Goal: Communication & Community: Answer question/provide support

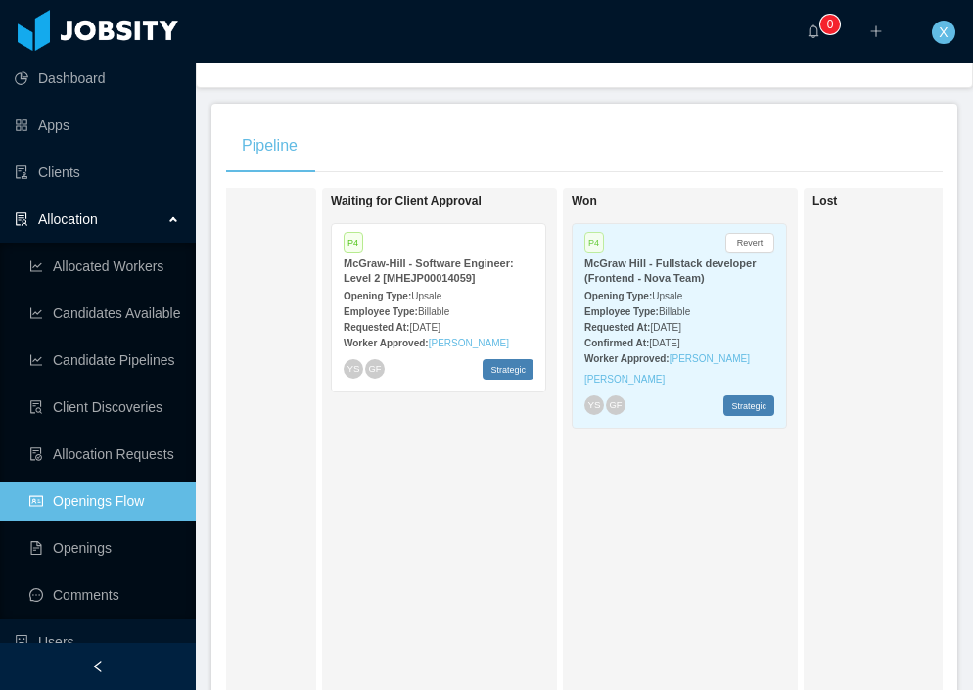
scroll to position [0, 866]
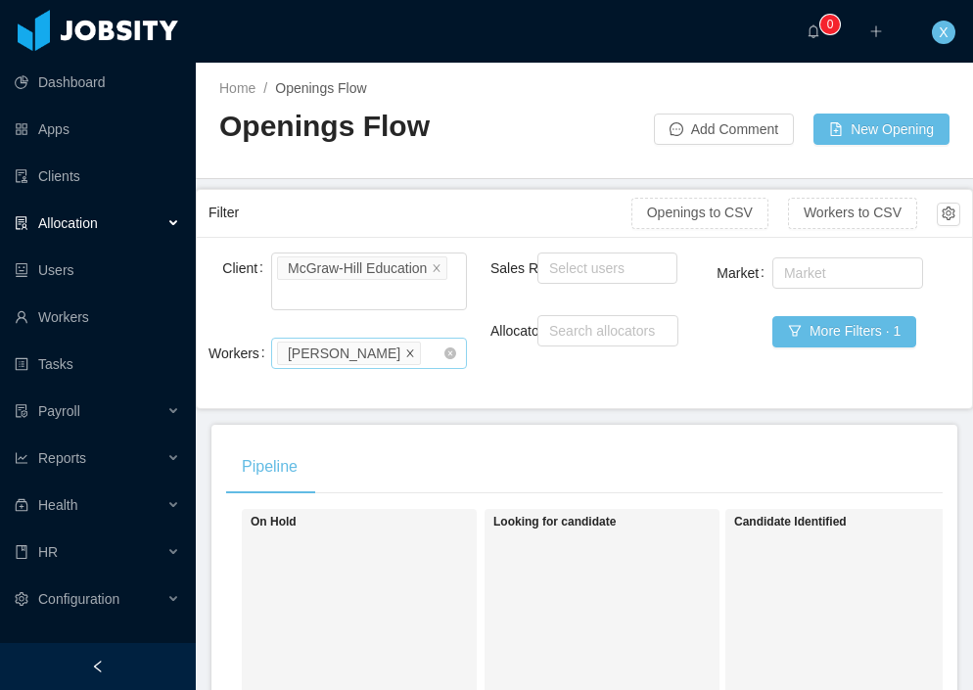
click at [415, 360] on span at bounding box center [410, 352] width 10 height 18
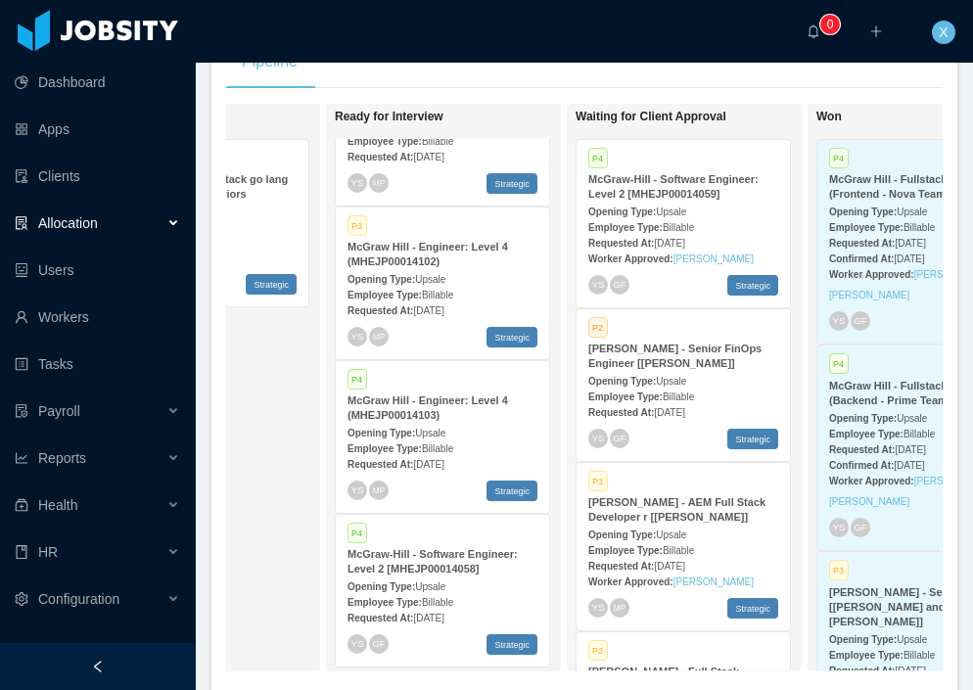
scroll to position [404, 0]
click at [725, 205] on div "Opening Type: Upsale" at bounding box center [683, 212] width 190 height 21
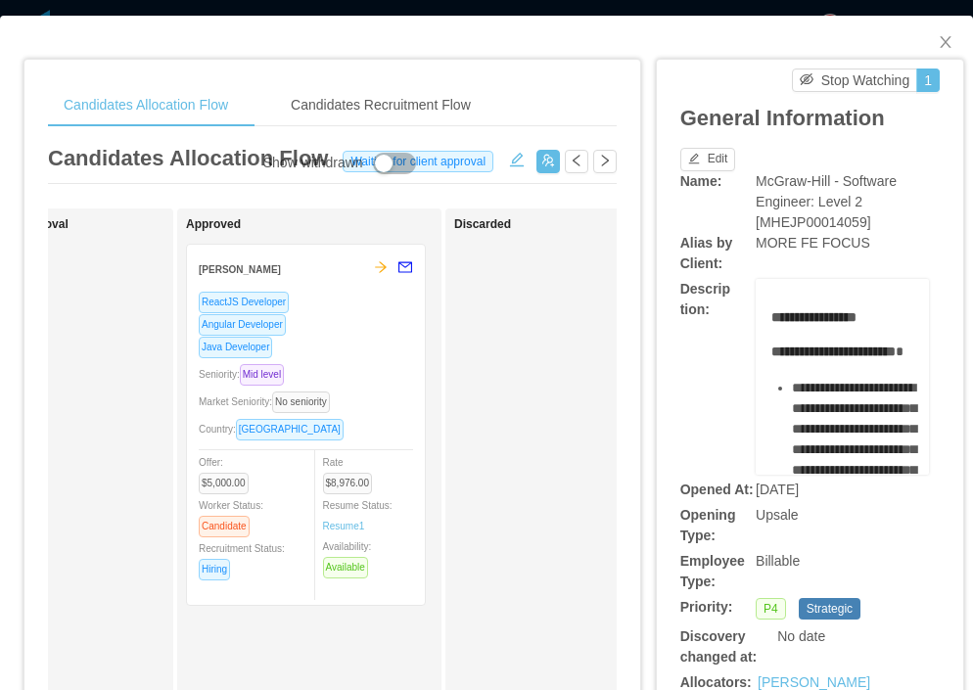
scroll to position [0, 967]
click at [340, 308] on div "ReactJS Developer" at bounding box center [300, 302] width 214 height 23
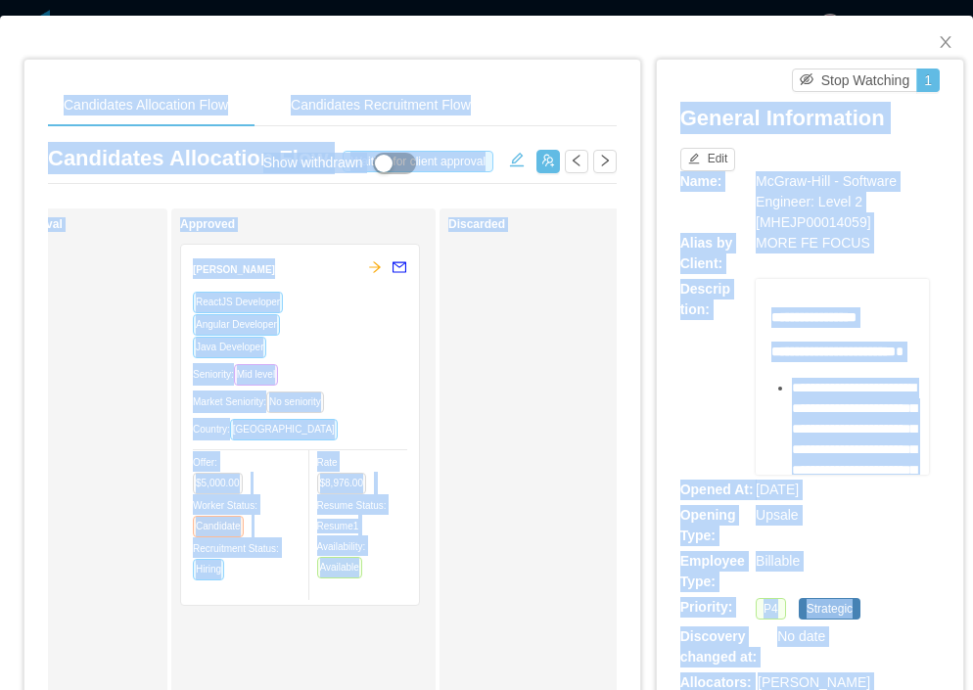
click at [340, 319] on div "Angular Developer" at bounding box center [300, 324] width 214 height 23
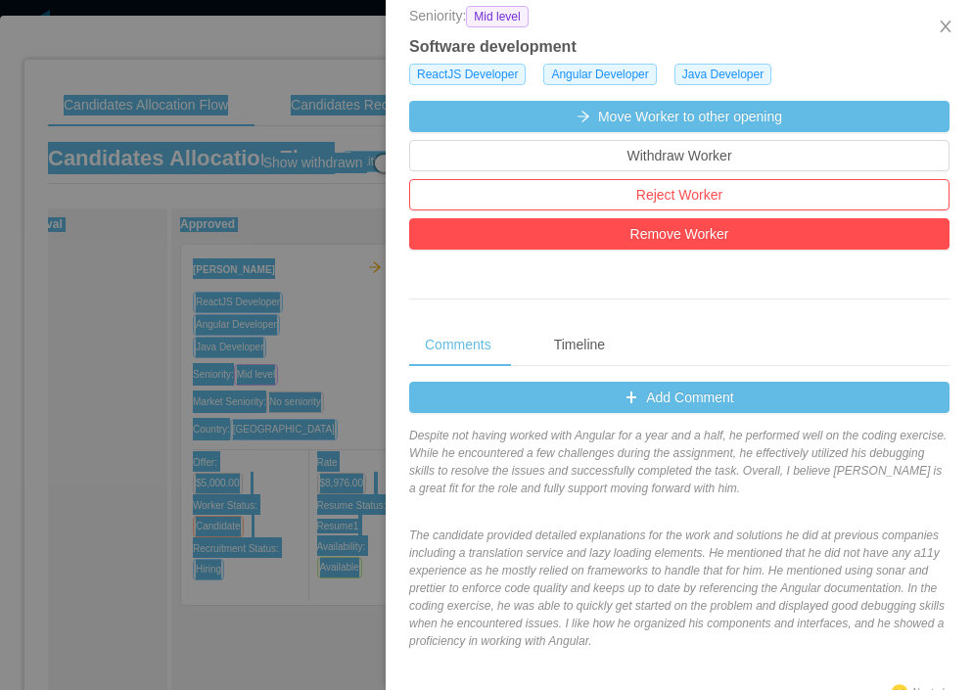
scroll to position [0, 0]
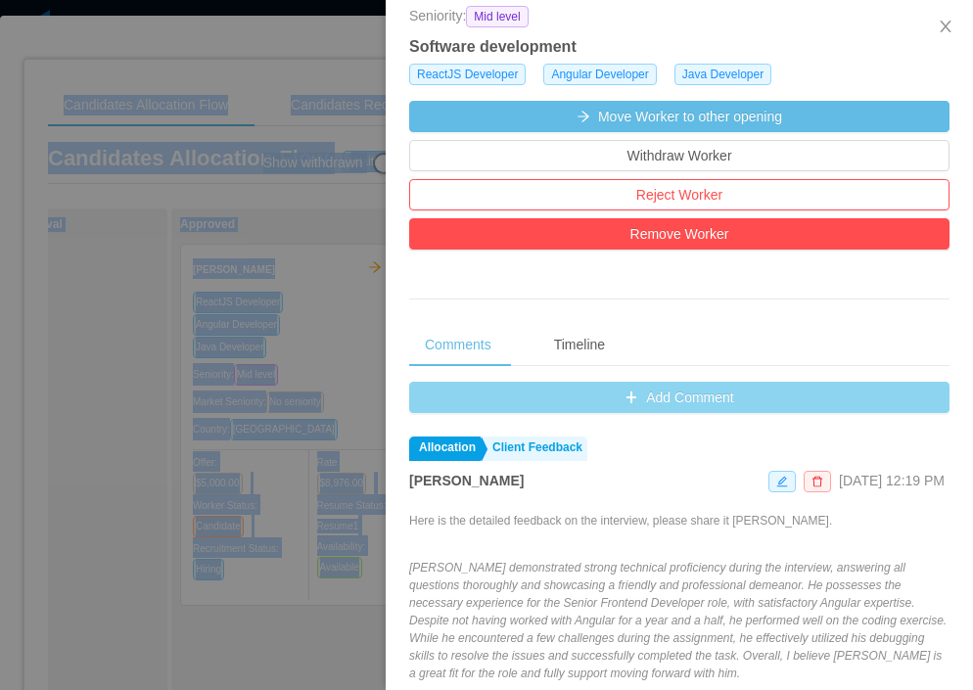
click at [653, 406] on button "Add Comment" at bounding box center [679, 397] width 540 height 31
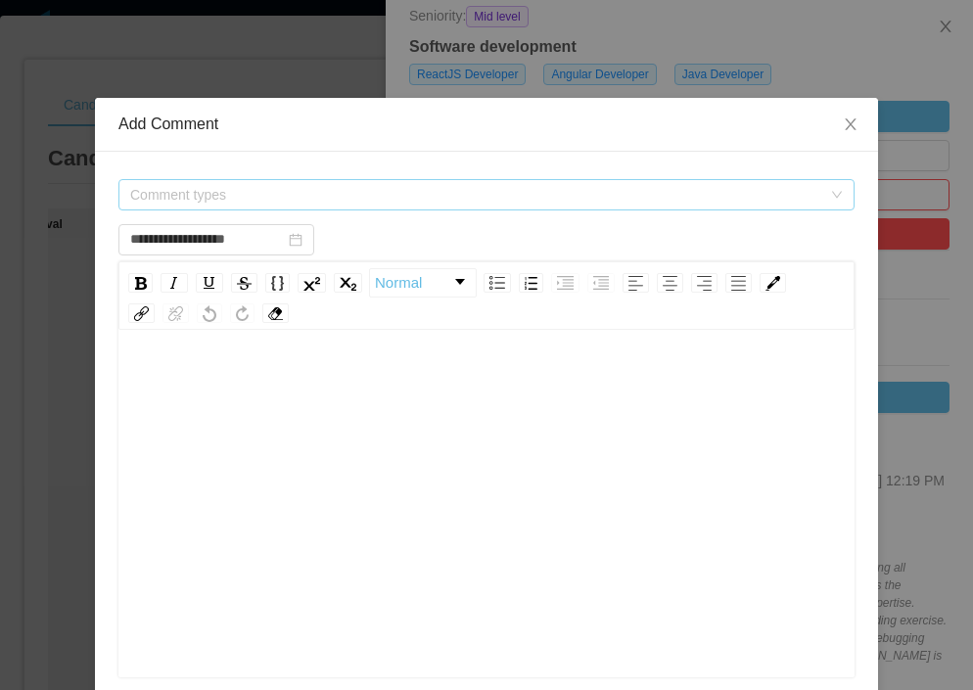
click at [301, 198] on span "Comment types" at bounding box center [475, 195] width 691 height 20
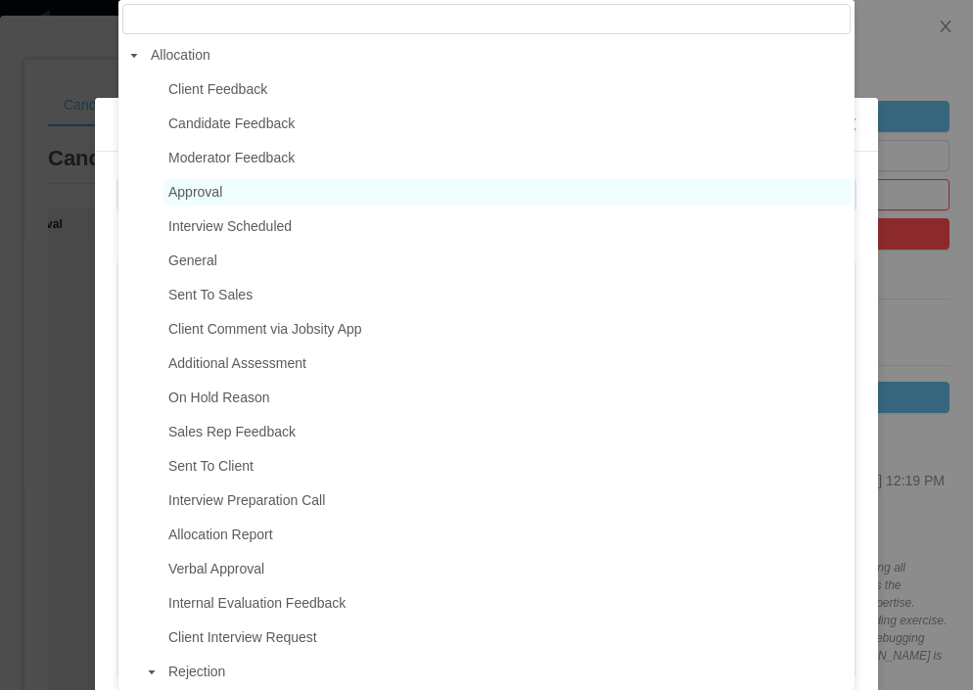
click at [220, 196] on span "Approval" at bounding box center [195, 192] width 54 height 16
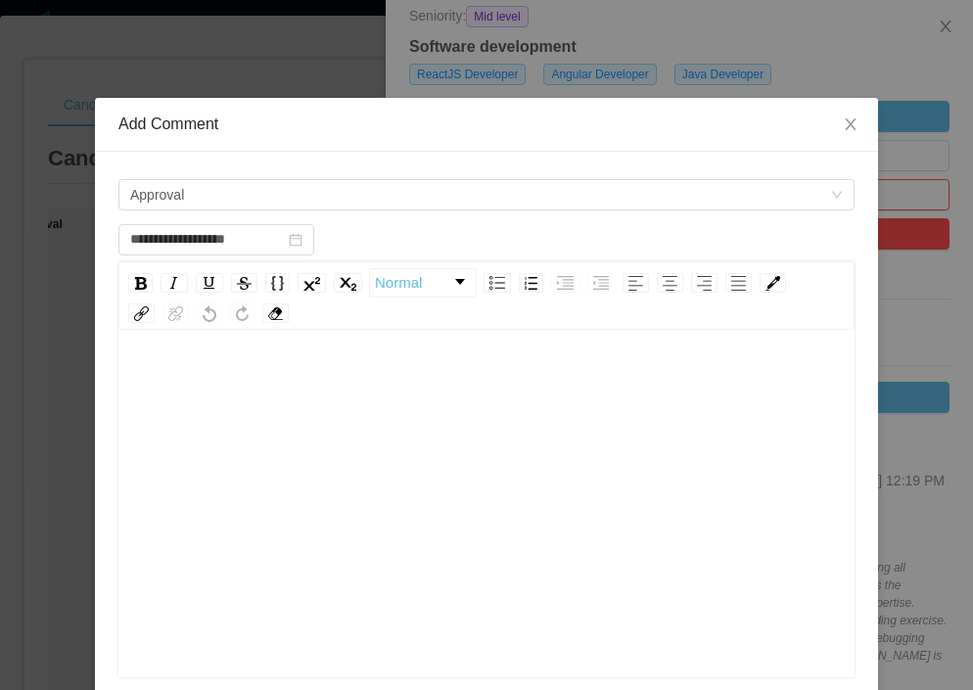
scroll to position [7, 0]
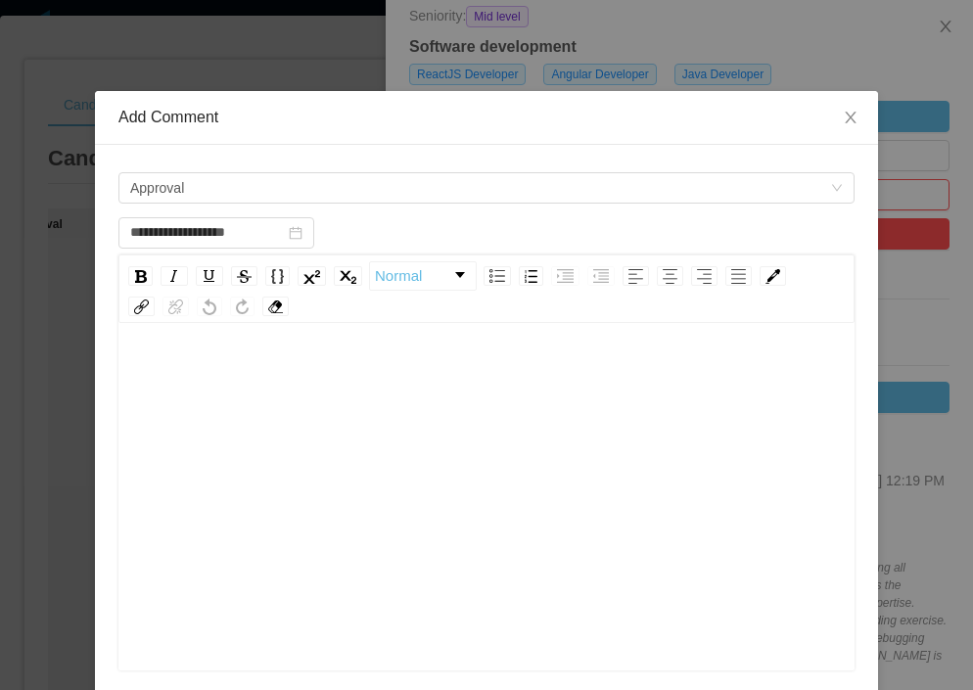
click at [297, 370] on div "rdw-editor" at bounding box center [487, 375] width 706 height 39
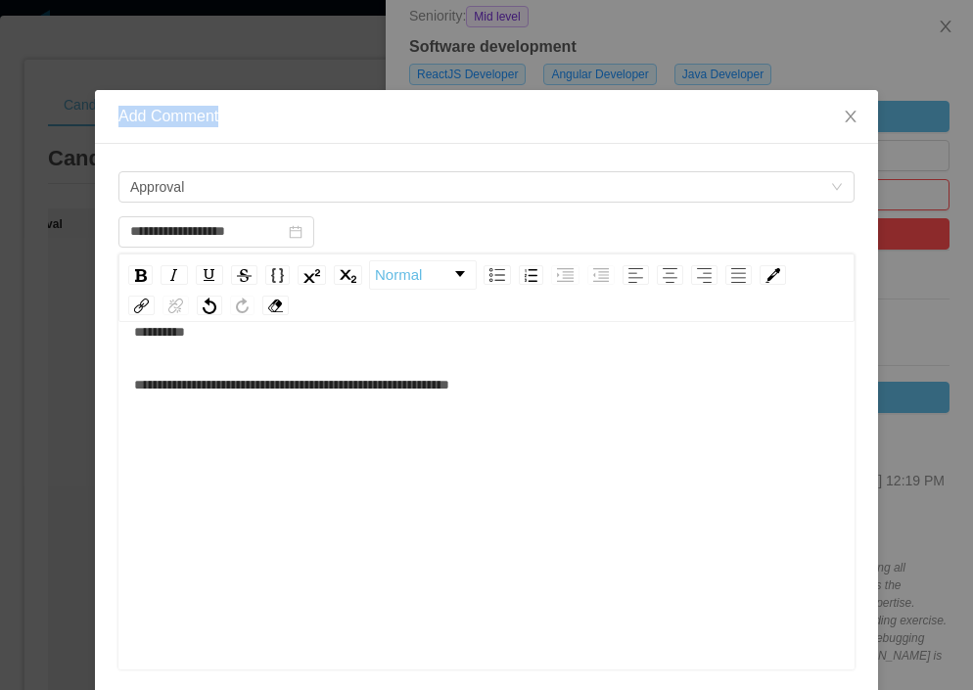
drag, startPoint x: 602, startPoint y: 120, endPoint x: 649, endPoint y: 49, distance: 85.5
click at [649, 49] on div "**********" at bounding box center [486, 345] width 973 height 690
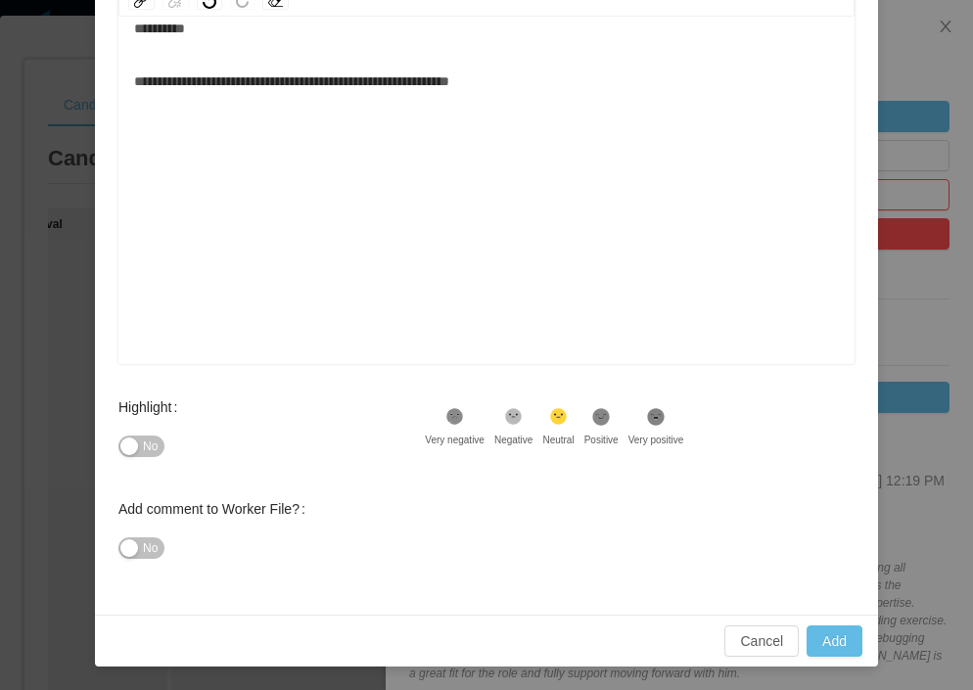
scroll to position [43, 0]
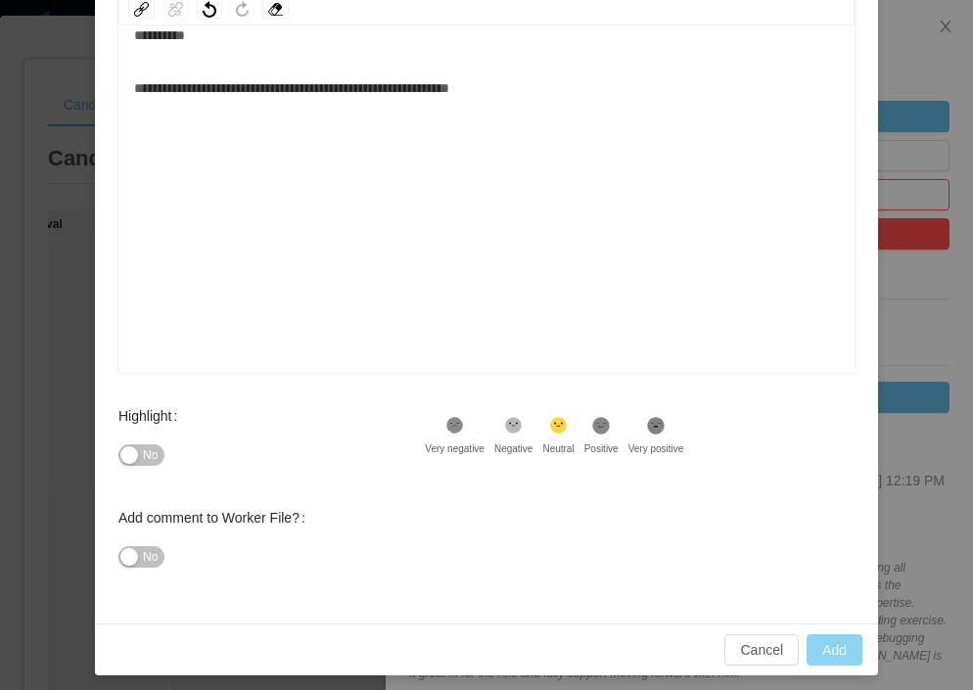
click at [835, 650] on button "Add" at bounding box center [834, 649] width 56 height 31
type input "**********"
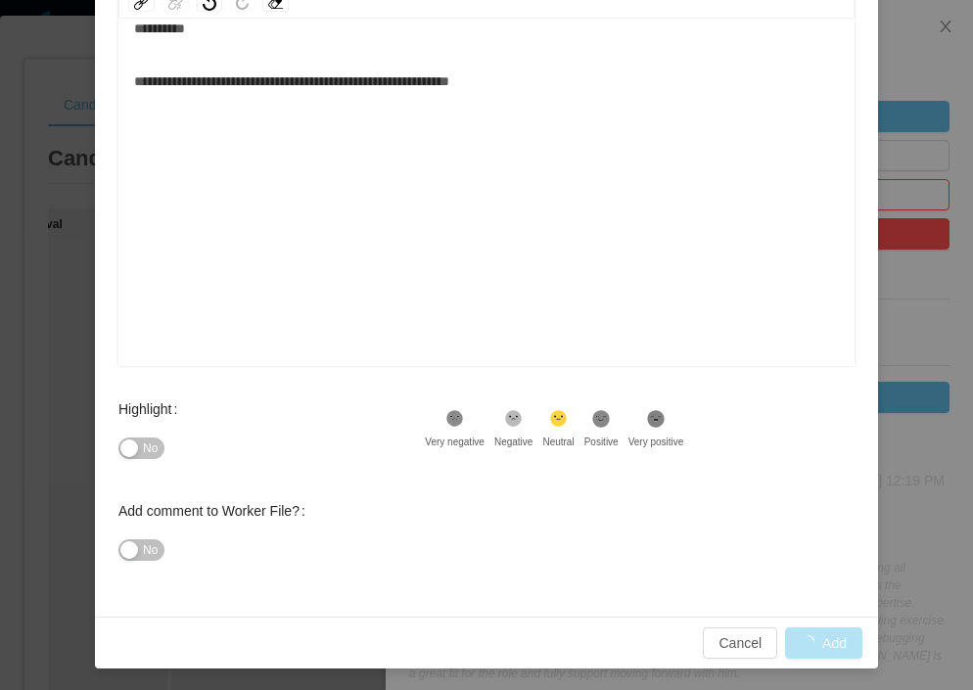
scroll to position [313, 0]
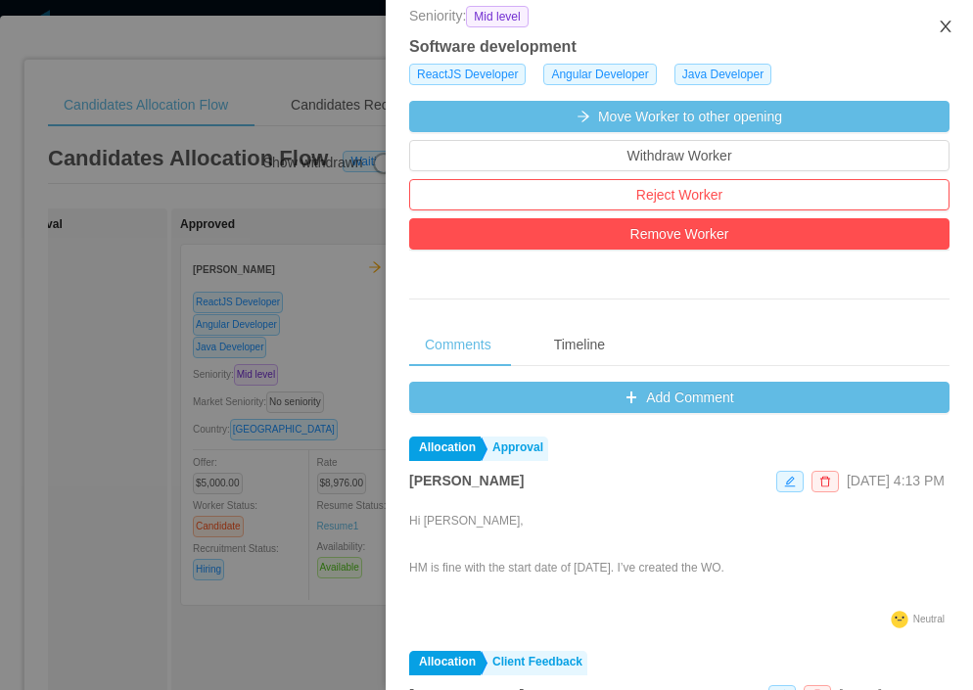
click at [948, 25] on icon "icon: close" at bounding box center [945, 27] width 16 height 16
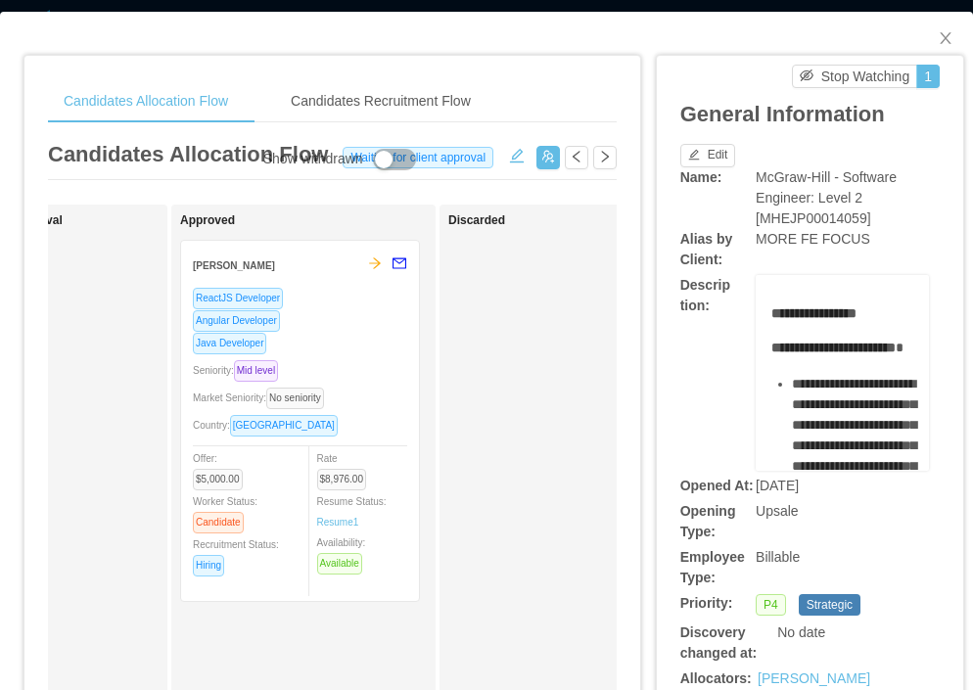
scroll to position [0, 981]
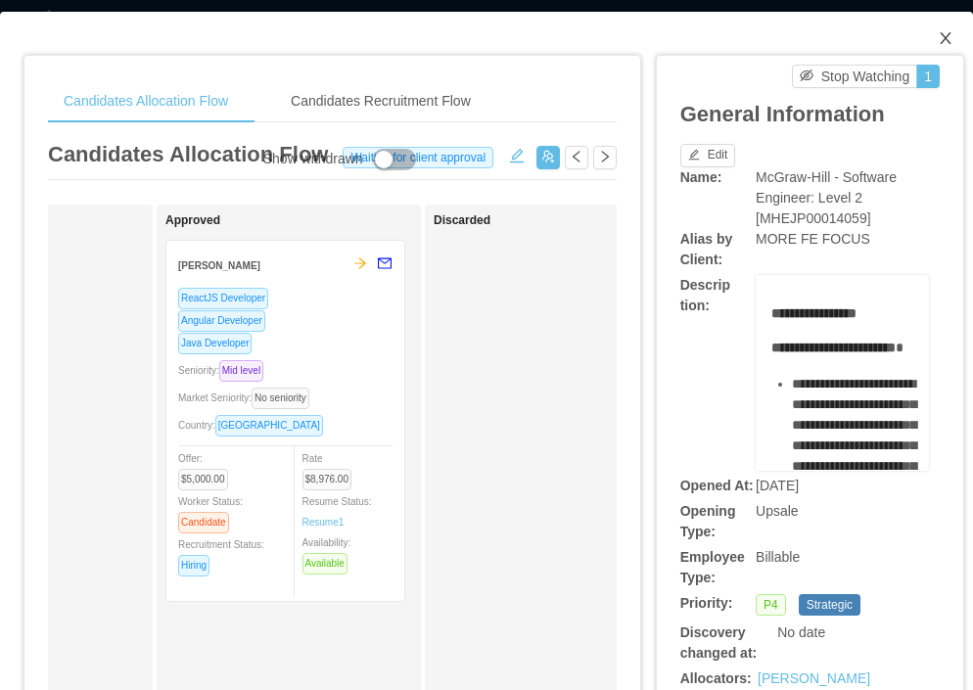
click at [940, 41] on icon "icon: close" at bounding box center [945, 38] width 16 height 16
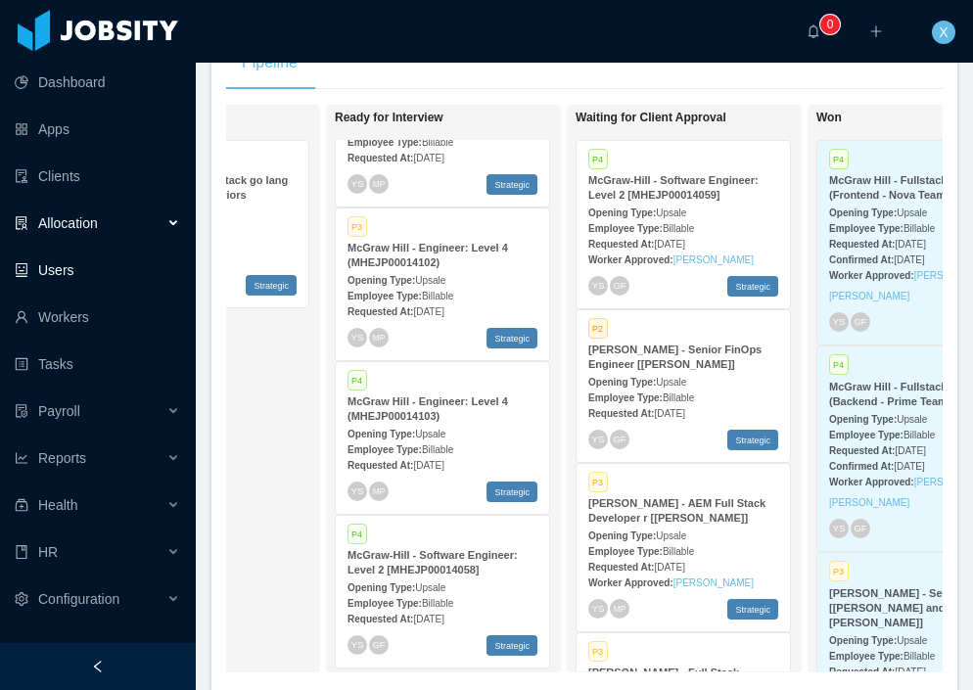
scroll to position [408, 0]
